Goal: Information Seeking & Learning: Learn about a topic

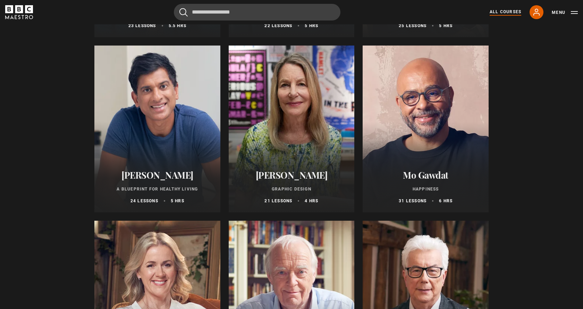
scroll to position [1388, 0]
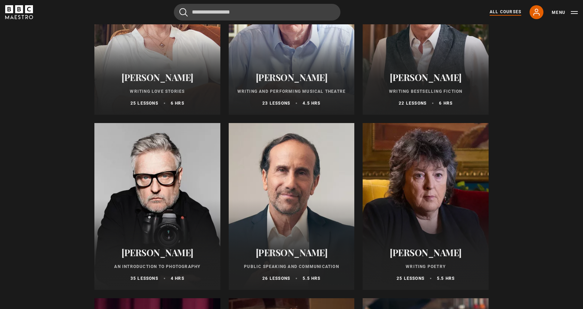
click at [428, 31] on div at bounding box center [426, 31] width 126 height 167
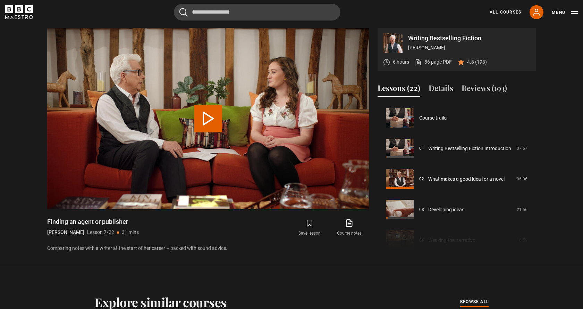
scroll to position [183, 0]
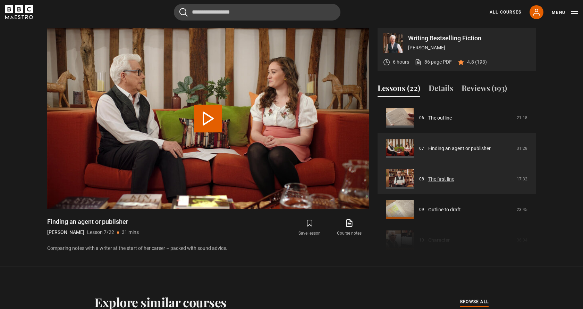
click at [451, 182] on link "The first line" at bounding box center [442, 178] width 26 height 7
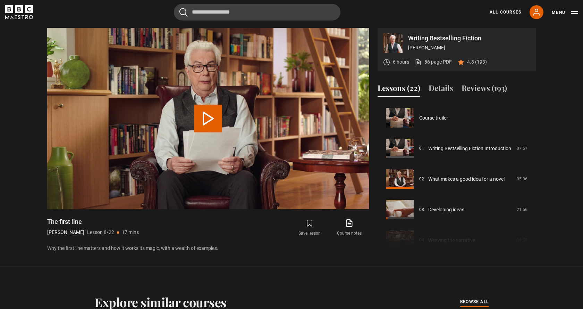
scroll to position [214, 0]
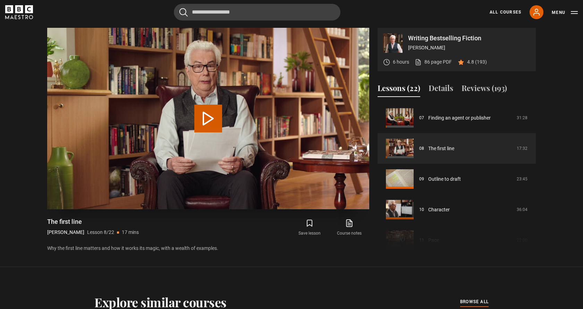
click at [206, 115] on button "Play Lesson The first line" at bounding box center [208, 119] width 28 height 28
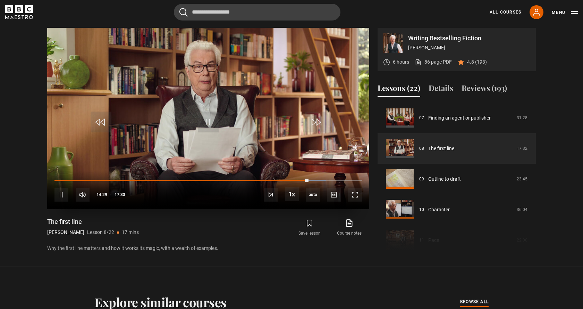
click at [191, 71] on video "Video Player" at bounding box center [208, 118] width 322 height 181
